Goal: Information Seeking & Learning: Learn about a topic

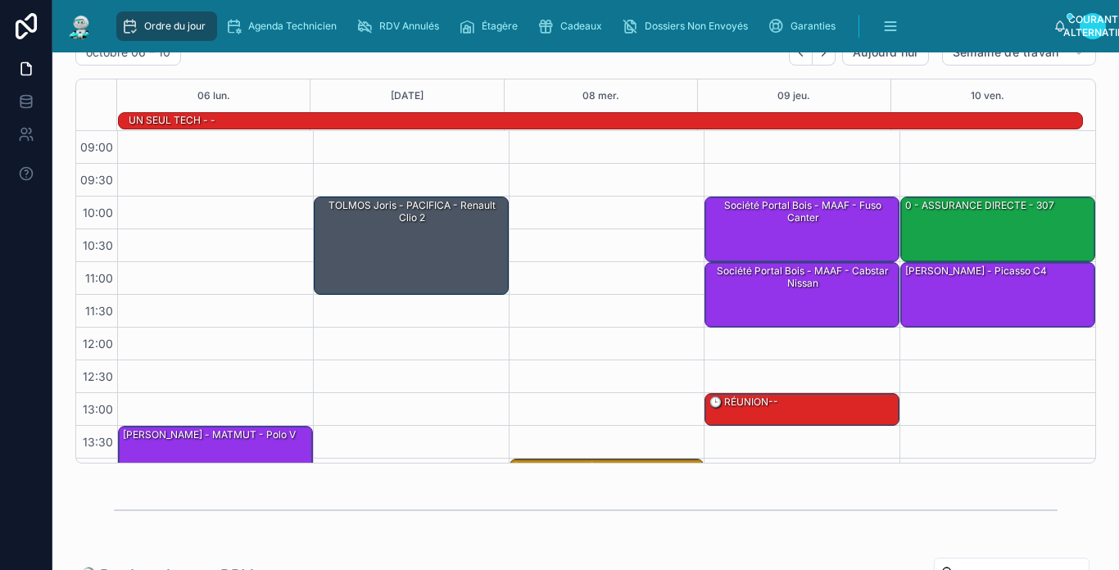
click at [85, 29] on img at bounding box center [80, 26] width 29 height 26
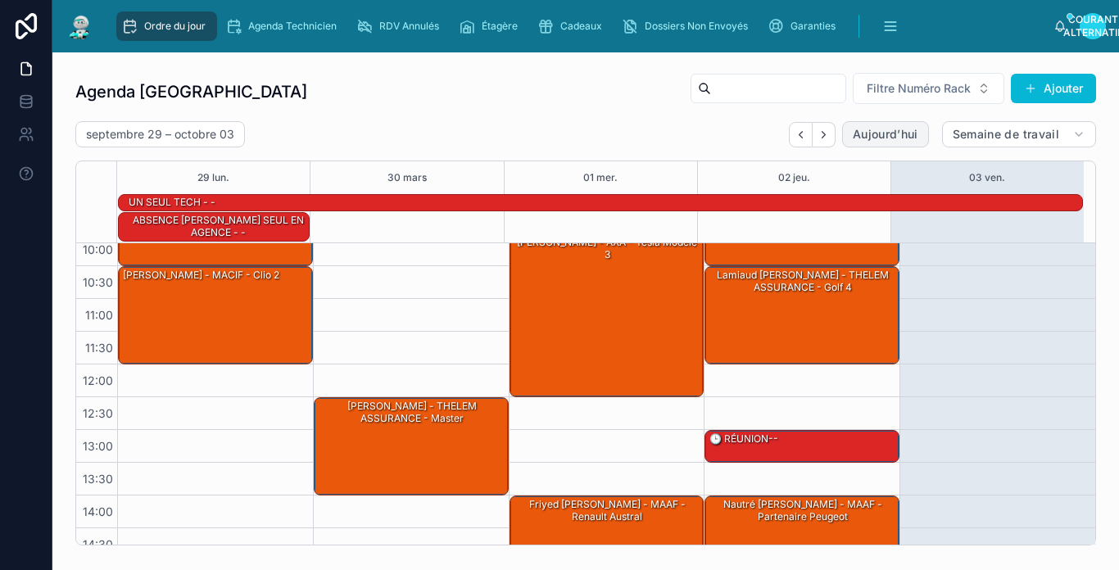
scroll to position [82, 0]
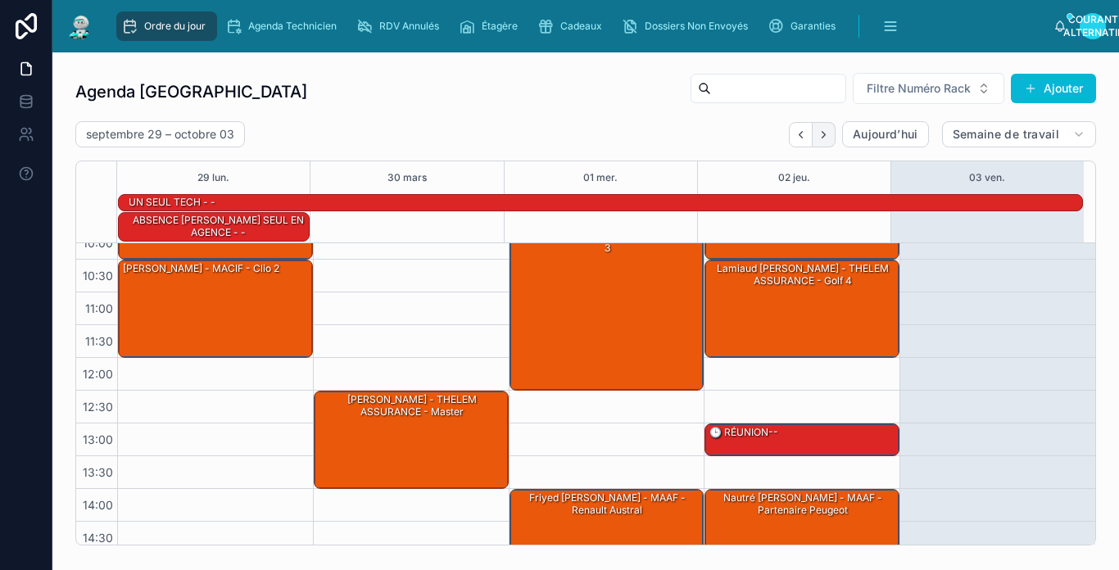
click at [817, 130] on icon "Prochain" at bounding box center [823, 135] width 12 height 12
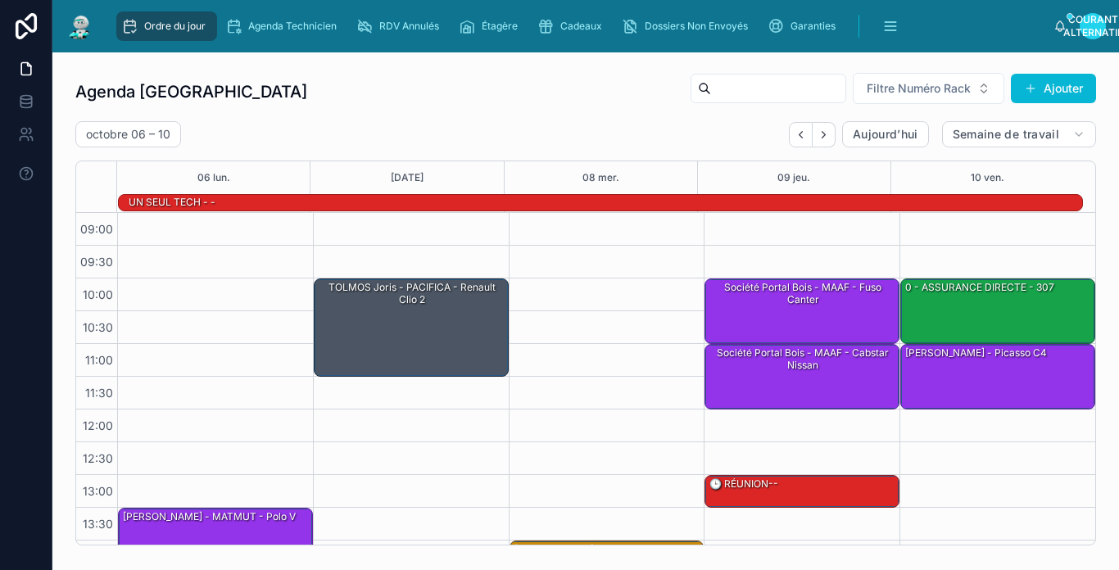
click at [76, 17] on img at bounding box center [80, 26] width 29 height 26
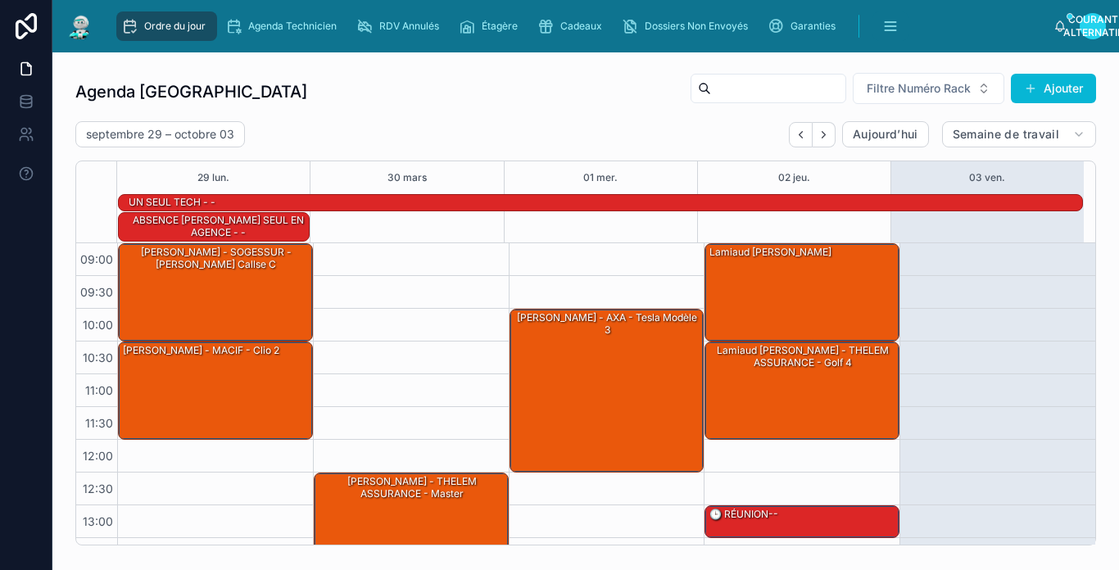
click at [94, 25] on img at bounding box center [80, 26] width 29 height 26
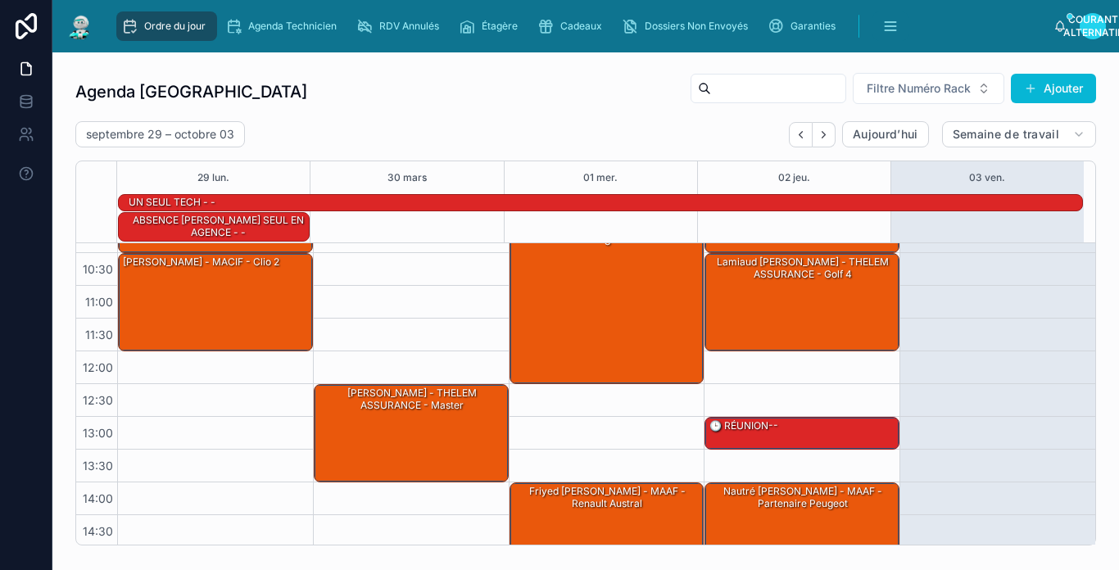
scroll to position [43, 0]
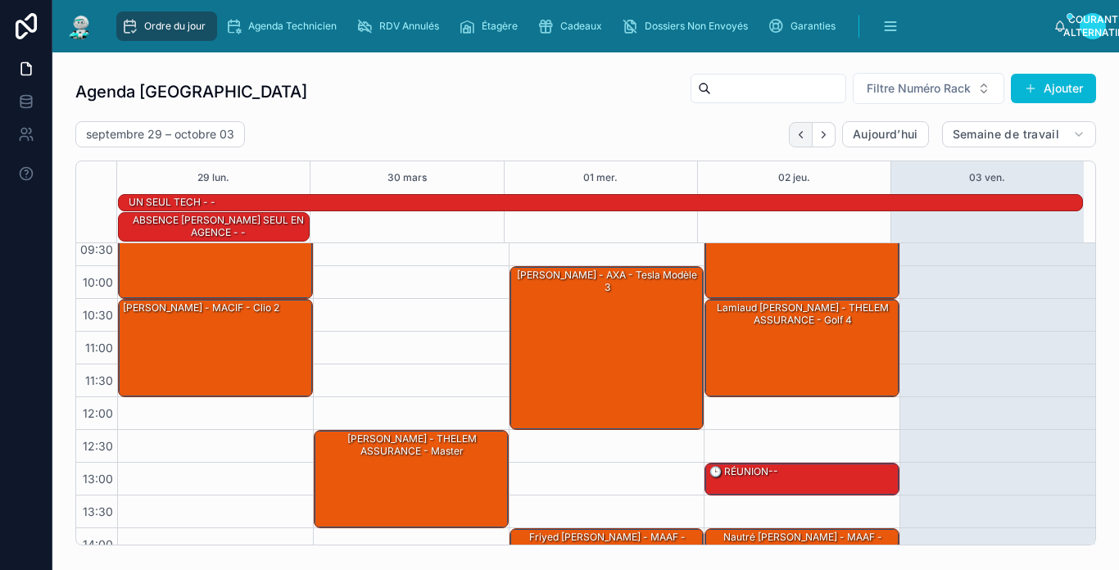
click at [792, 142] on button "Précédent" at bounding box center [801, 134] width 24 height 25
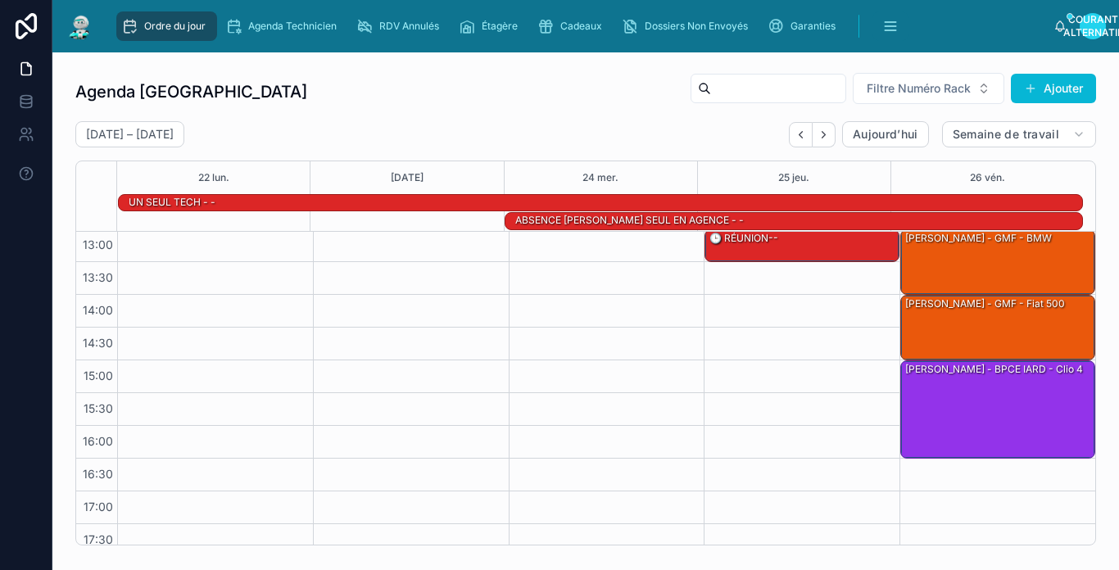
scroll to position [277, 0]
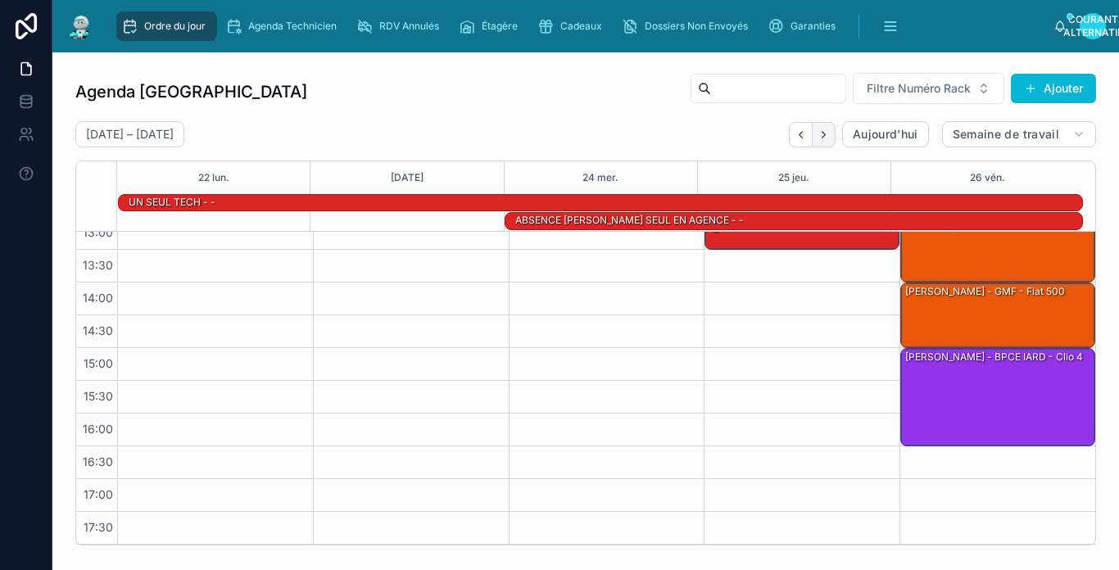
click at [812, 144] on button "Prochain" at bounding box center [823, 134] width 23 height 25
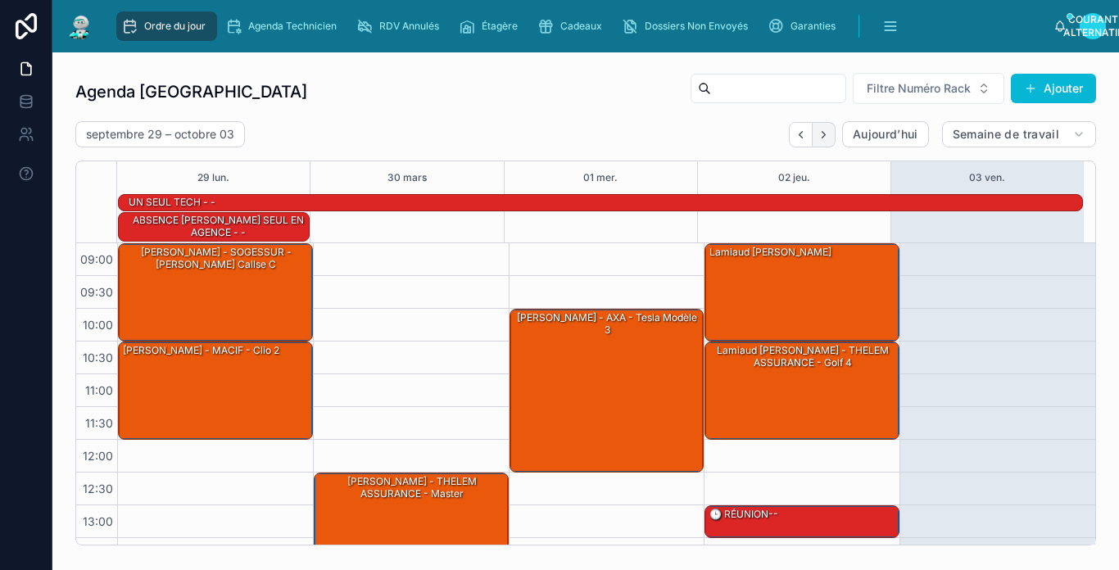
click at [817, 145] on button "Prochain" at bounding box center [823, 134] width 23 height 25
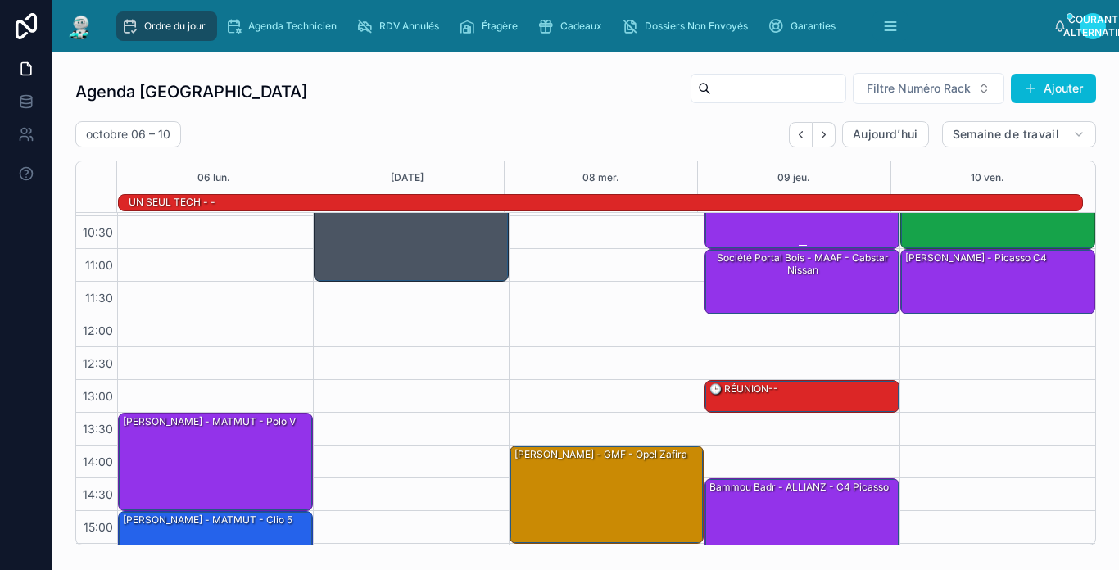
scroll to position [258, 0]
